Goal: Task Accomplishment & Management: Complete application form

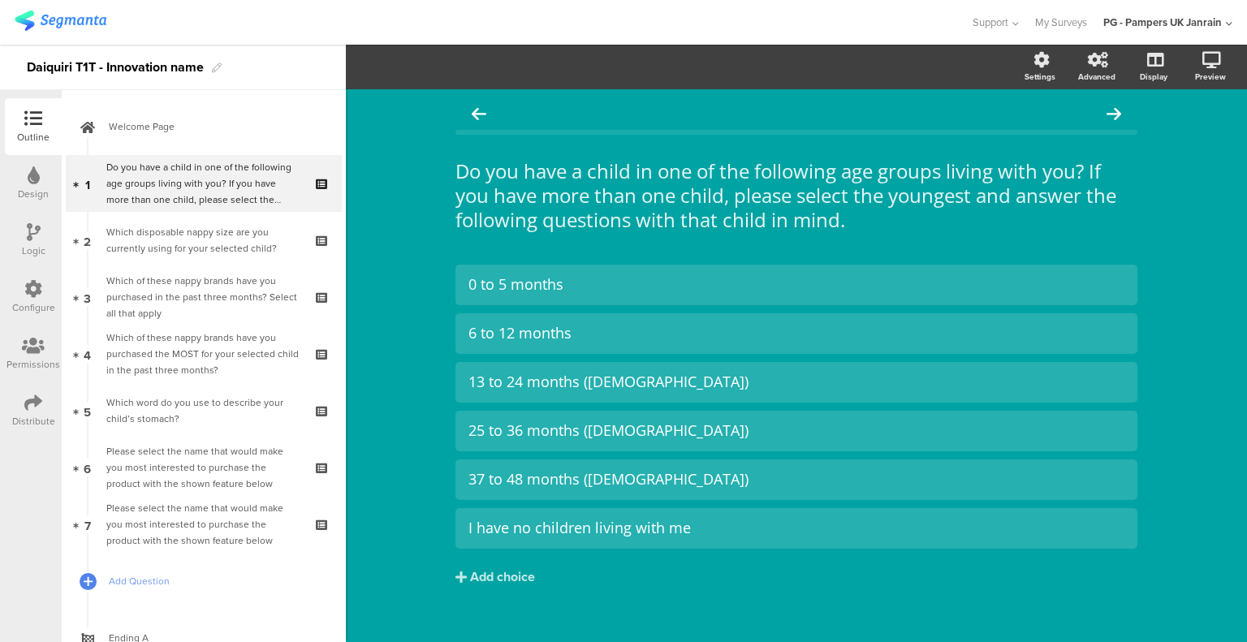
drag, startPoint x: 230, startPoint y: 519, endPoint x: 240, endPoint y: 498, distance: 22.5
click at [230, 519] on div "Please select the name that would make you most interested to purchase the prod…" at bounding box center [203, 524] width 194 height 49
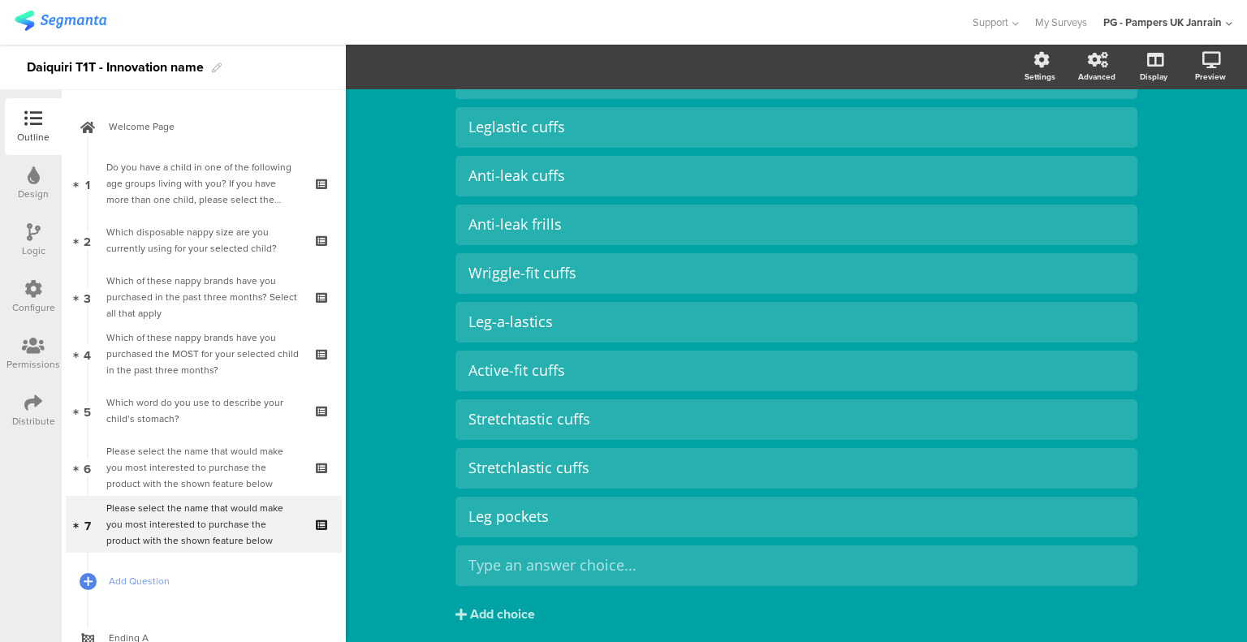
scroll to position [594, 0]
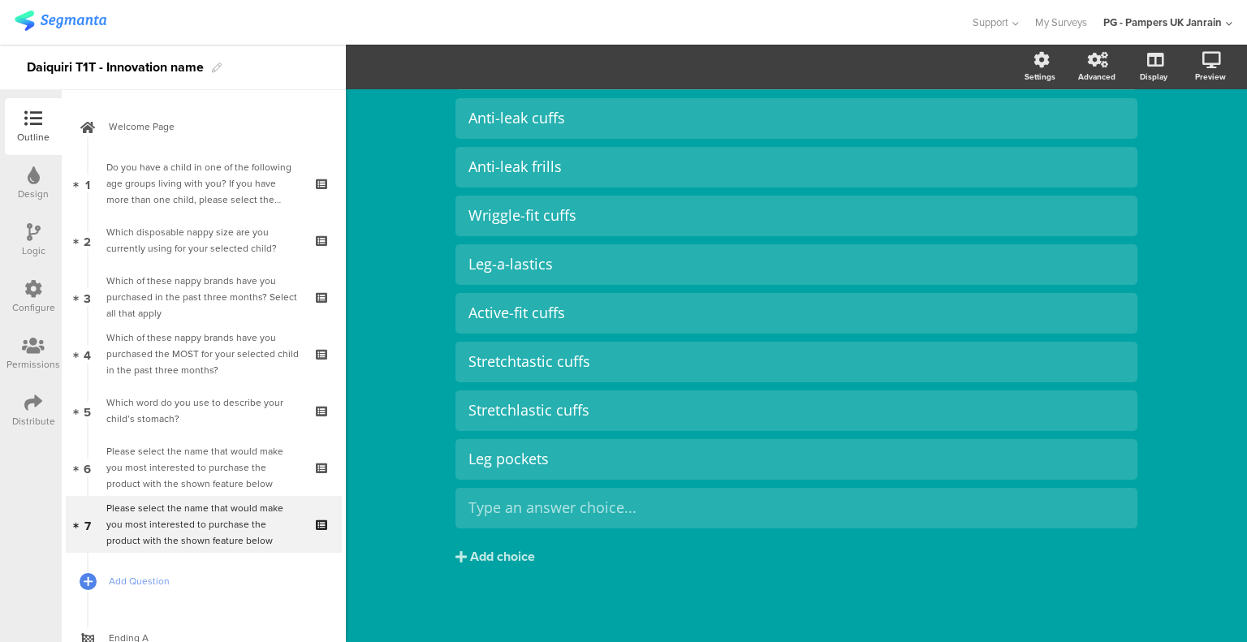
click at [0, 0] on div at bounding box center [0, 0] width 0 height 0
click at [192, 476] on div "Please select the name that would make you most interested to purchase the prod…" at bounding box center [203, 467] width 194 height 49
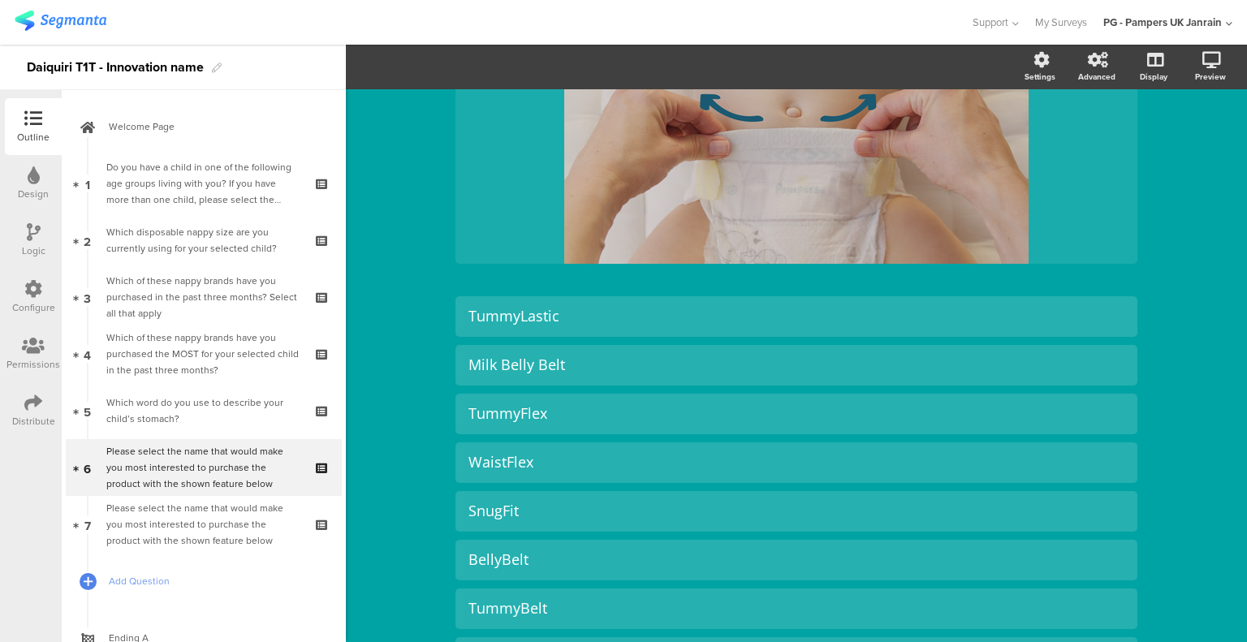
scroll to position [568, 0]
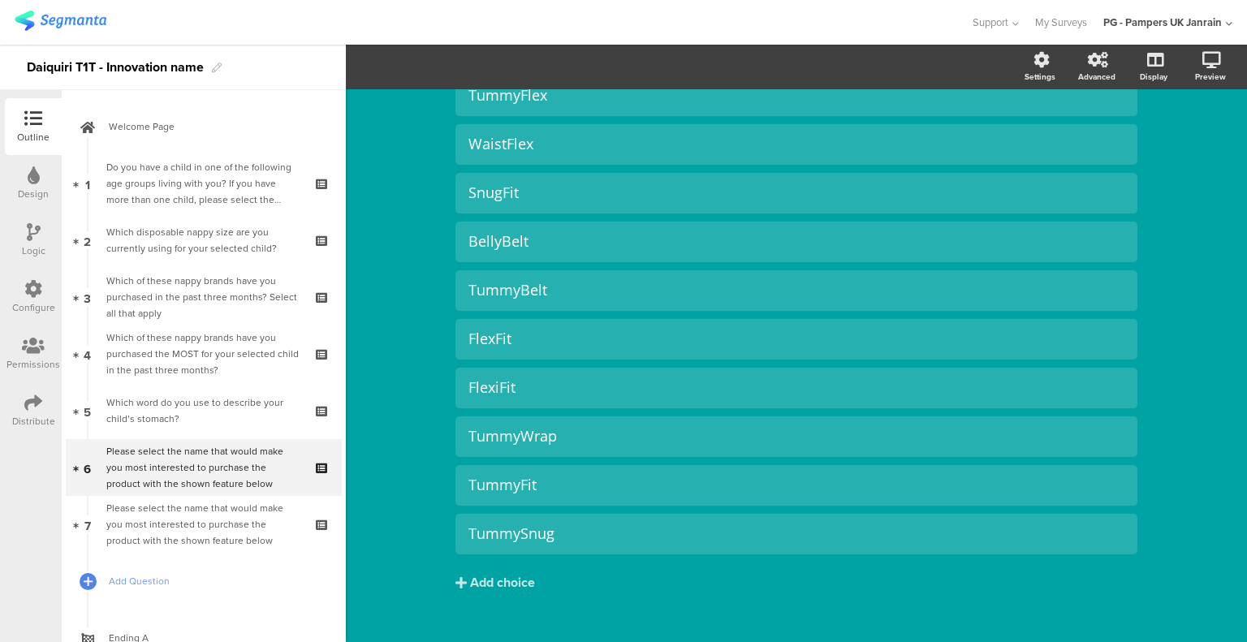
click at [189, 515] on div "Please select the name that would make you most interested to purchase the prod…" at bounding box center [203, 524] width 194 height 49
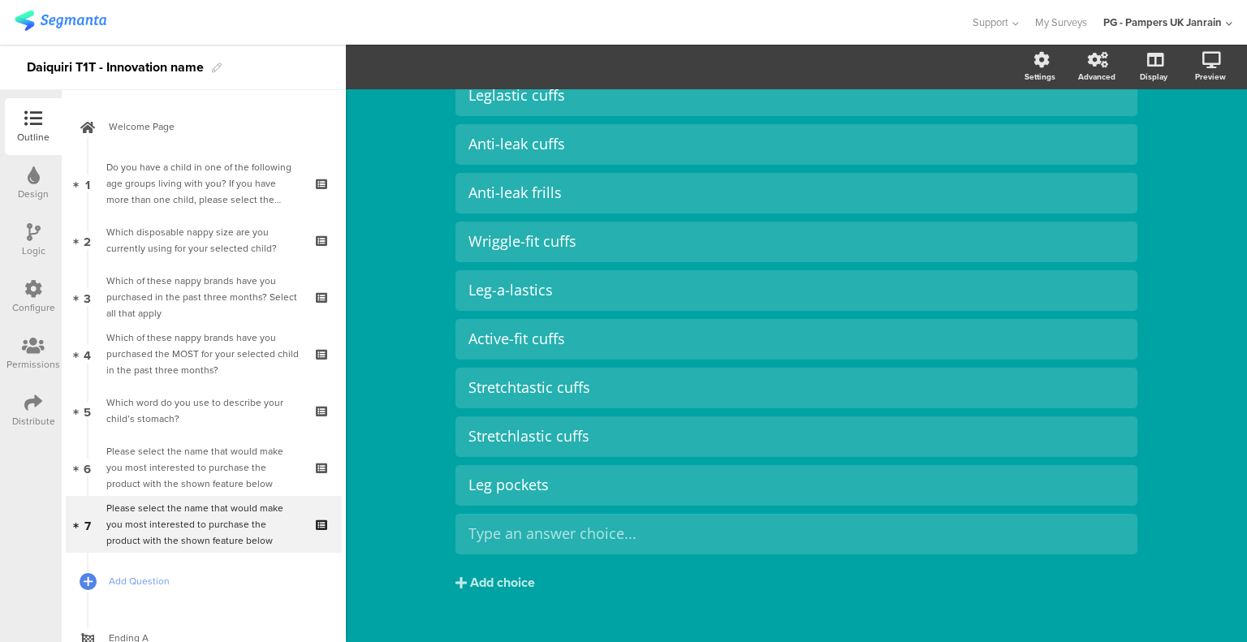
scroll to position [562, 0]
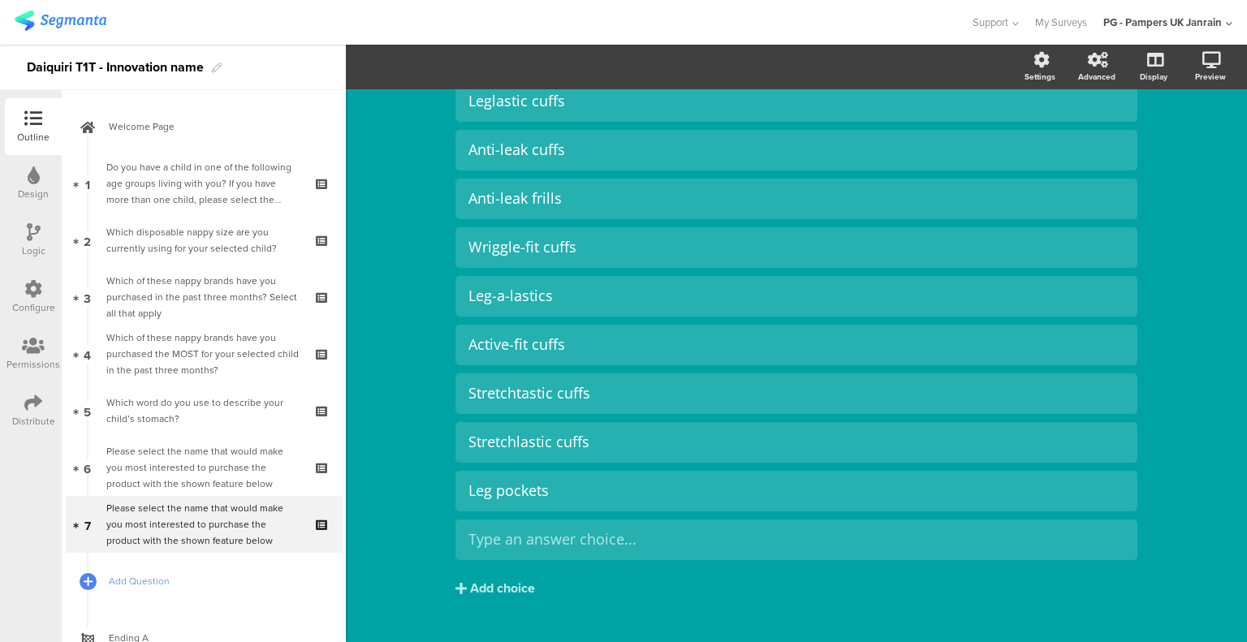
click at [0, 0] on icon at bounding box center [0, 0] width 0 height 0
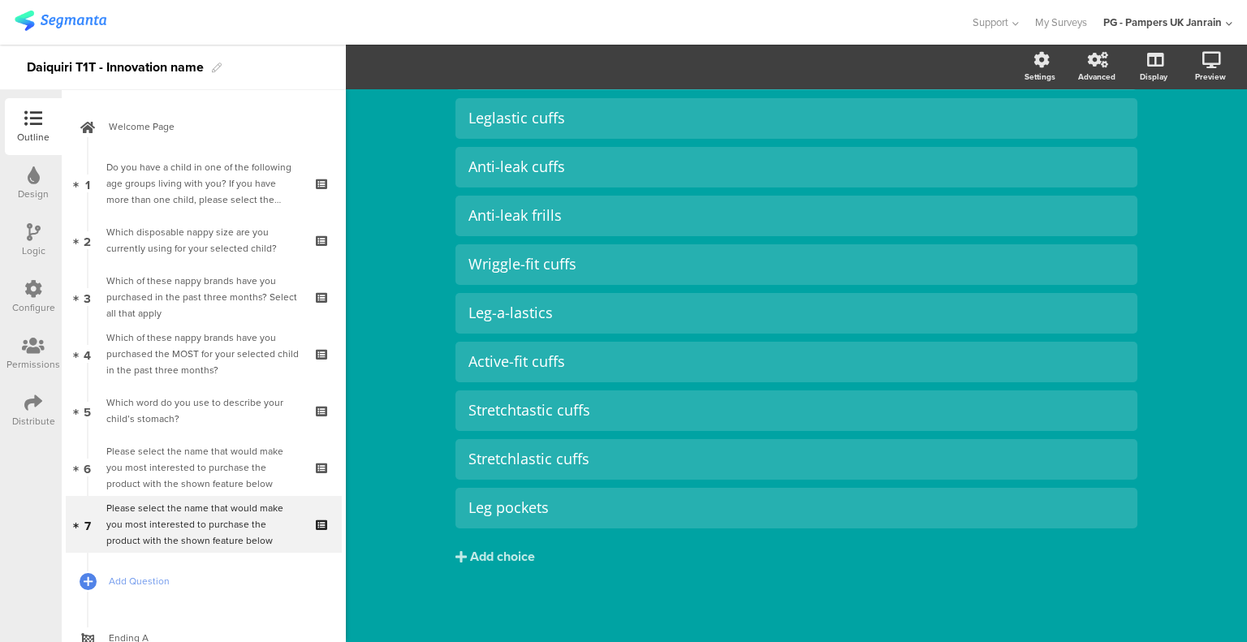
click at [179, 405] on div "Which word do you use to describe your child’s stomach?" at bounding box center [203, 410] width 194 height 32
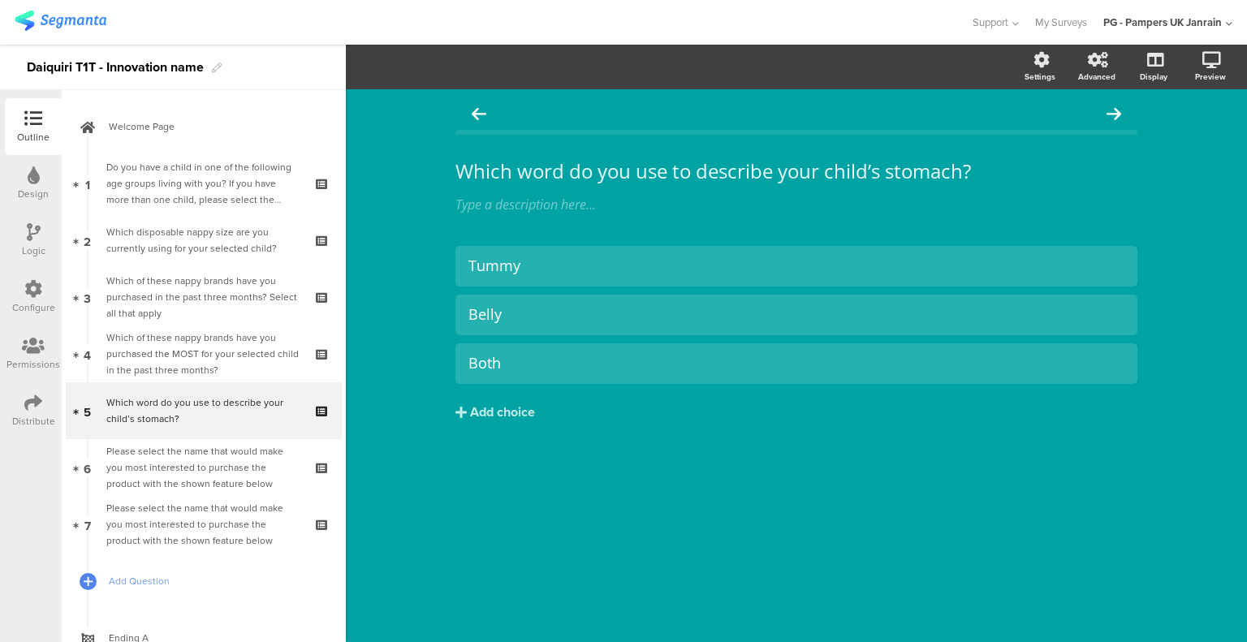
click at [192, 355] on div "Which of these nappy brands have you purchased the MOST for your selected child…" at bounding box center [203, 354] width 194 height 49
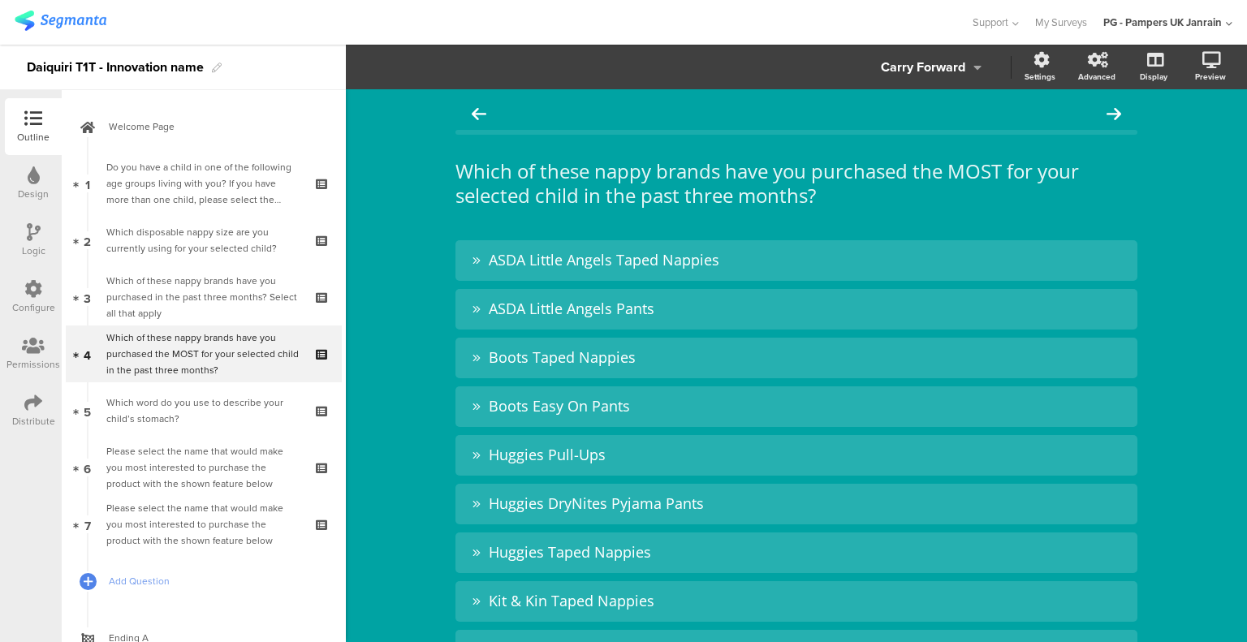
click at [185, 126] on span "Welcome Page" at bounding box center [213, 126] width 208 height 16
